Goal: Submit feedback/report problem

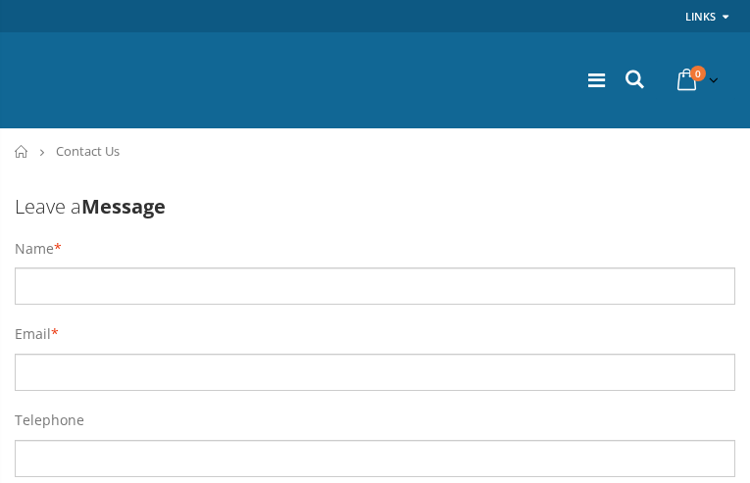
type input "diWFVWBq"
type input "[EMAIL_ADDRESS][DOMAIN_NAME]"
type input "7468467996"
